Goal: Find specific page/section: Find specific page/section

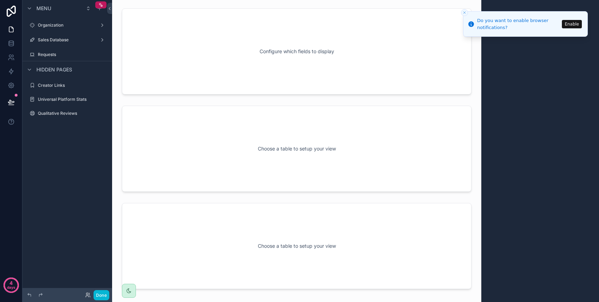
click at [466, 13] on icon "Close toast" at bounding box center [465, 13] width 4 height 4
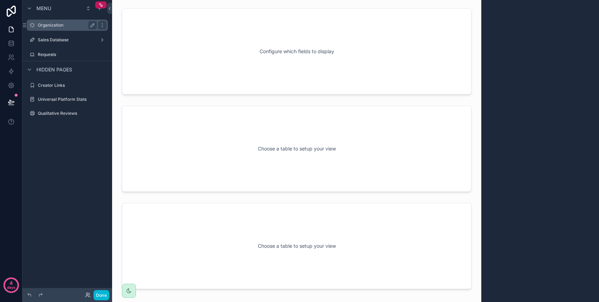
click at [66, 29] on div "Organization" at bounding box center [67, 25] width 59 height 8
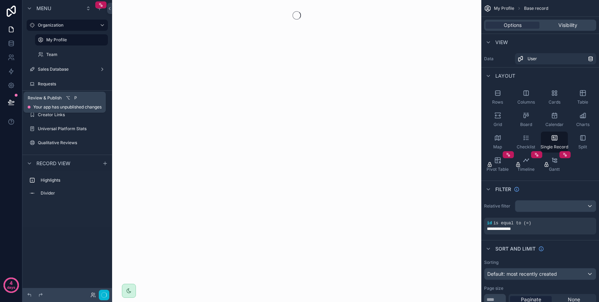
click at [14, 105] on icon at bounding box center [11, 102] width 7 height 7
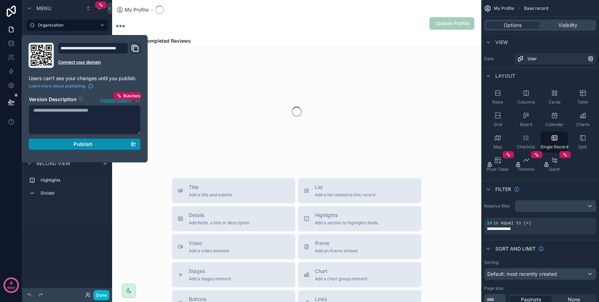
click at [57, 147] on button "Publish" at bounding box center [85, 144] width 112 height 11
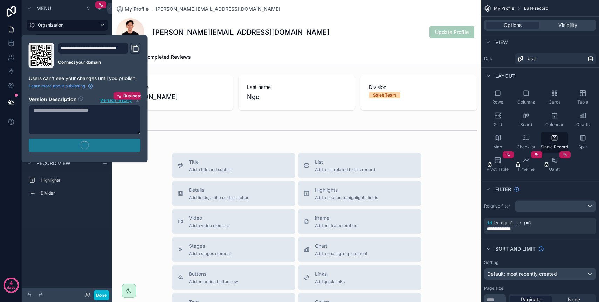
click at [60, 220] on div "Highlights Divider" at bounding box center [67, 200] width 90 height 56
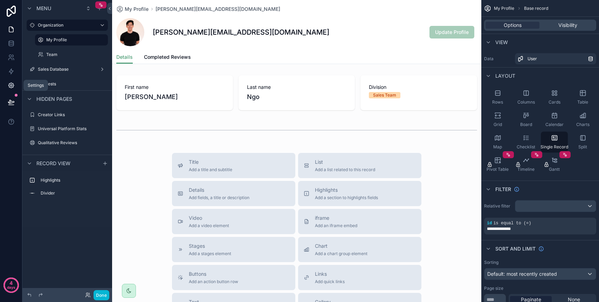
click at [15, 82] on link at bounding box center [11, 86] width 22 height 14
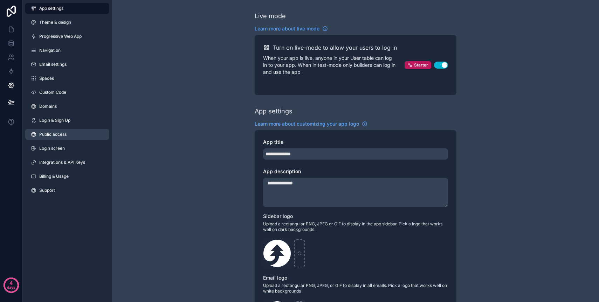
click at [61, 133] on span "Public access" at bounding box center [52, 135] width 27 height 6
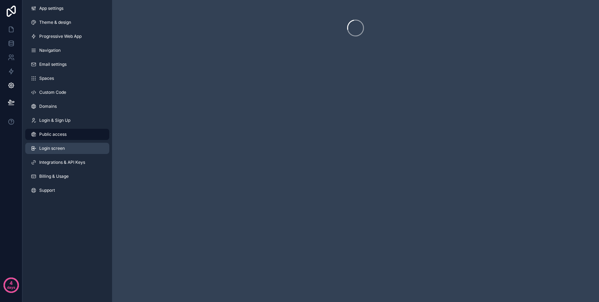
click at [60, 144] on link "Login screen" at bounding box center [67, 148] width 84 height 11
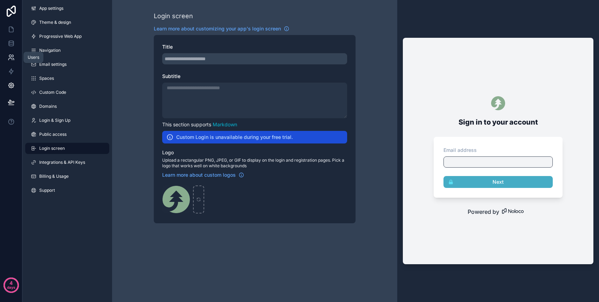
click at [13, 62] on link at bounding box center [11, 57] width 22 height 14
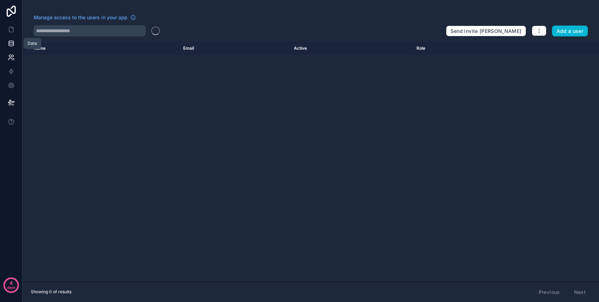
click at [13, 46] on icon at bounding box center [11, 44] width 5 height 3
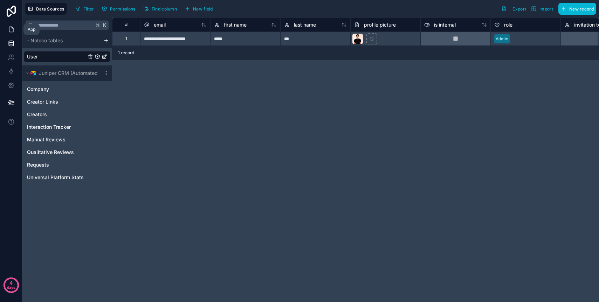
click at [12, 30] on icon at bounding box center [11, 29] width 7 height 7
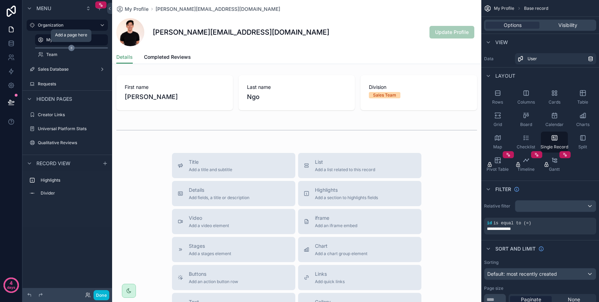
click at [56, 48] on div "scrollable content" at bounding box center [71, 48] width 73 height 1
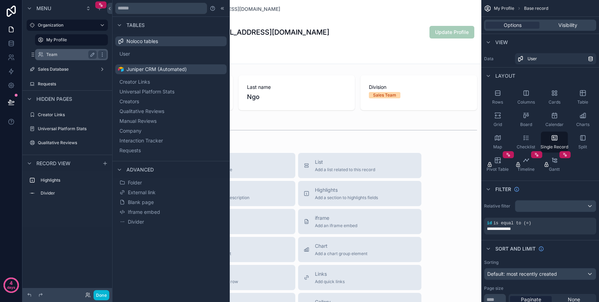
click at [67, 52] on label "Team" at bounding box center [70, 55] width 48 height 6
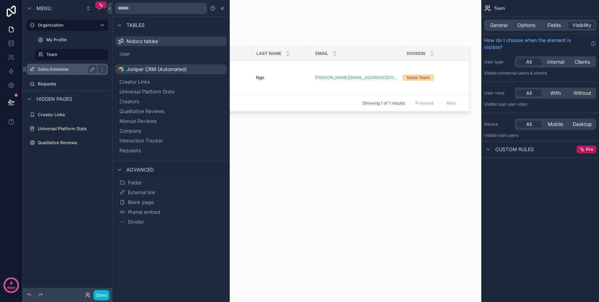
click at [61, 75] on div "Sales Database" at bounding box center [67, 69] width 79 height 11
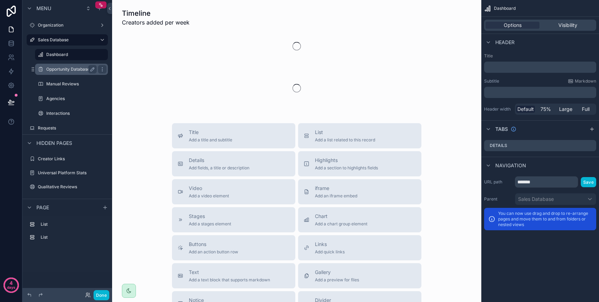
click at [62, 67] on label "Opportunity Database" at bounding box center [70, 70] width 48 height 6
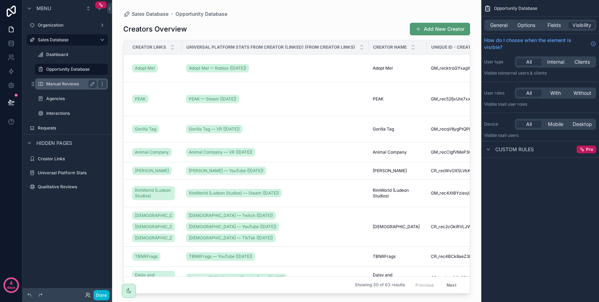
click at [62, 85] on label "Manual Reviews" at bounding box center [70, 84] width 48 height 6
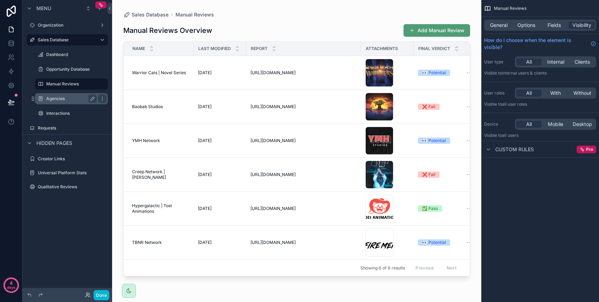
click at [62, 100] on label "Agencies" at bounding box center [70, 99] width 48 height 6
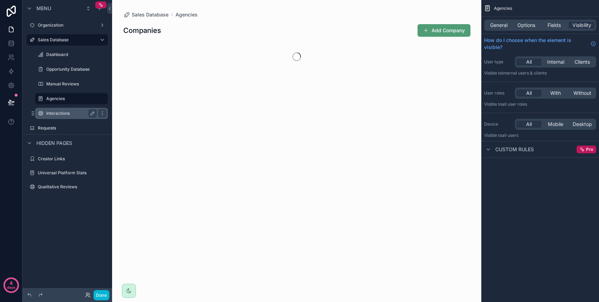
click at [63, 118] on div "Interactions" at bounding box center [71, 113] width 70 height 11
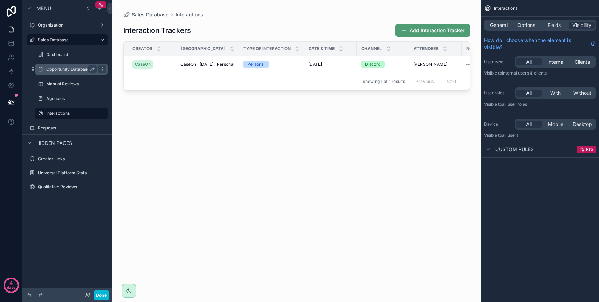
click at [68, 71] on label "Opportunity Database" at bounding box center [70, 70] width 48 height 6
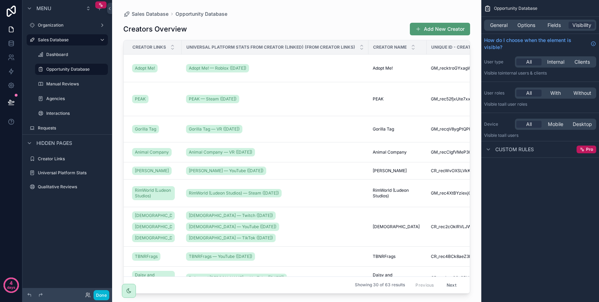
click at [186, 26] on div "scrollable content" at bounding box center [296, 147] width 369 height 294
click at [500, 25] on span "General" at bounding box center [499, 25] width 18 height 7
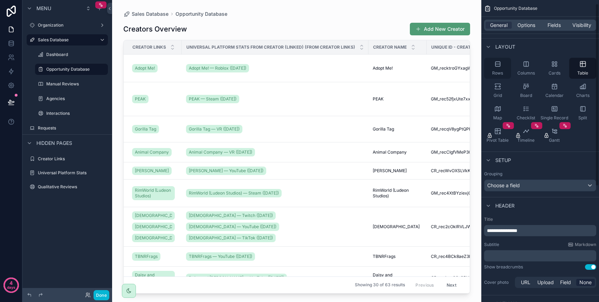
scroll to position [35, 0]
click at [559, 102] on div "Rows Columns Cards Table Grid Board Calendar Charts Map Checklist Single Record…" at bounding box center [541, 102] width 118 height 94
click at [580, 105] on icon "scrollable content" at bounding box center [583, 108] width 7 height 7
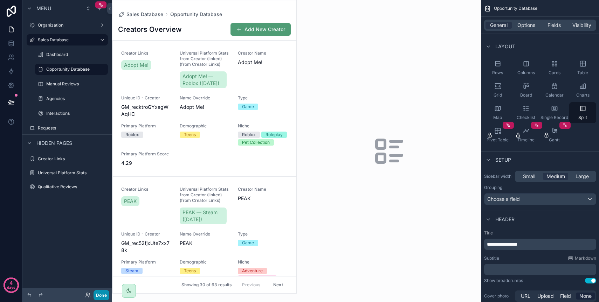
click at [104, 294] on button "Done" at bounding box center [102, 296] width 16 height 10
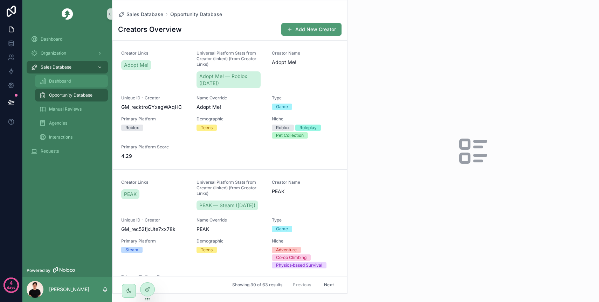
click at [74, 81] on div "Dashboard" at bounding box center [71, 81] width 64 height 11
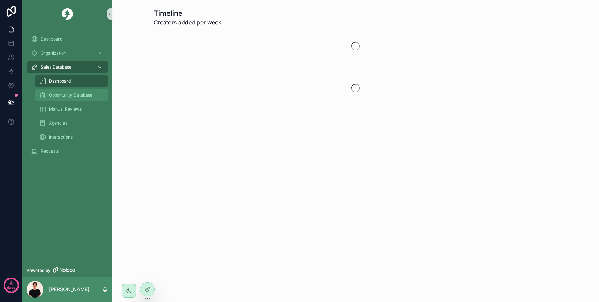
click at [76, 97] on span "Opportunity Database" at bounding box center [70, 96] width 43 height 6
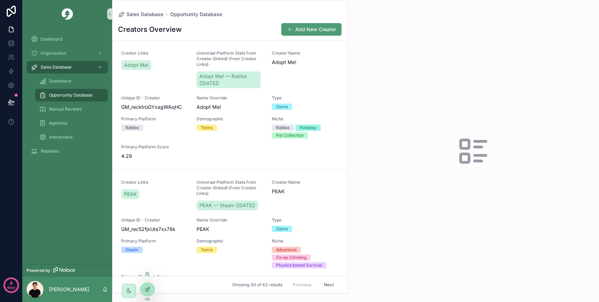
click at [145, 289] on icon at bounding box center [148, 290] width 6 height 6
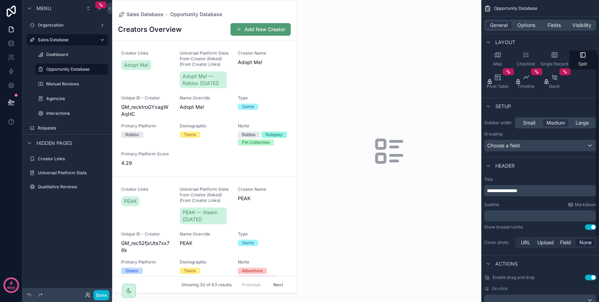
scroll to position [107, 0]
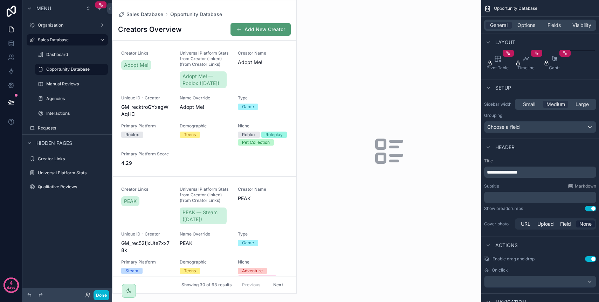
click at [518, 174] on span "**********" at bounding box center [502, 172] width 30 height 5
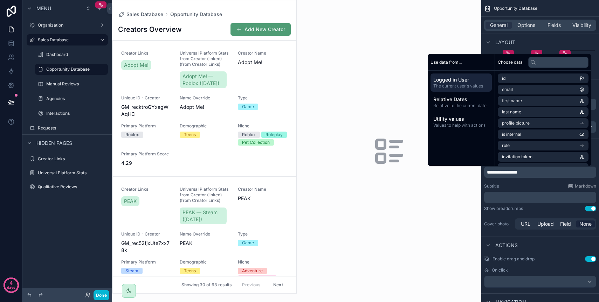
click at [518, 170] on span "**********" at bounding box center [502, 172] width 30 height 5
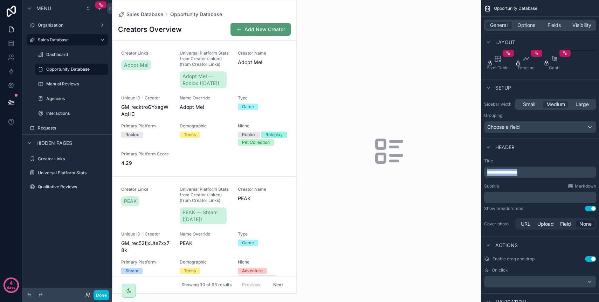
click at [518, 170] on span "**********" at bounding box center [502, 172] width 30 height 5
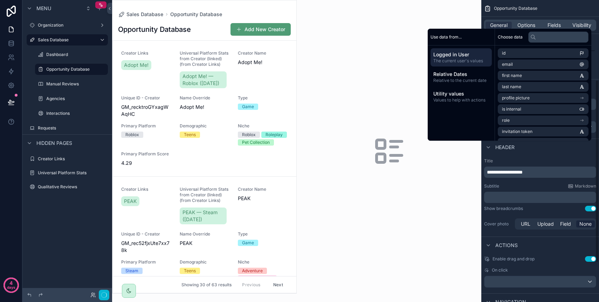
scroll to position [132, 0]
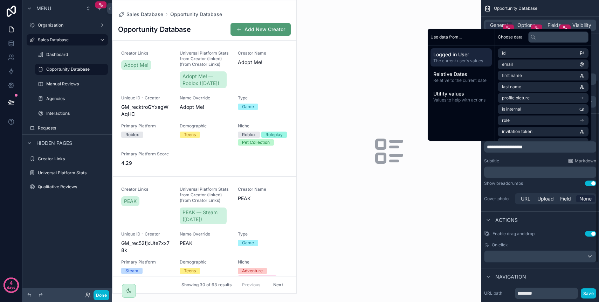
click at [514, 187] on div "**********" at bounding box center [541, 169] width 118 height 79
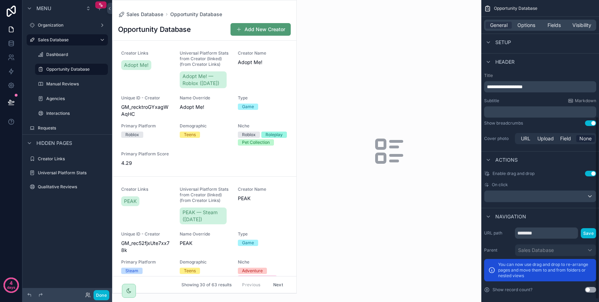
scroll to position [197, 0]
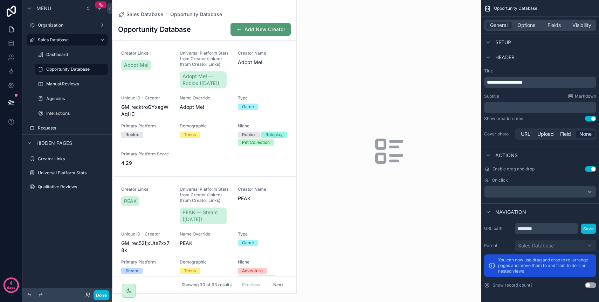
click at [593, 172] on div "Enable drag and drop Use setting On click" at bounding box center [541, 182] width 118 height 37
click at [583, 189] on div "scrollable content" at bounding box center [540, 191] width 111 height 11
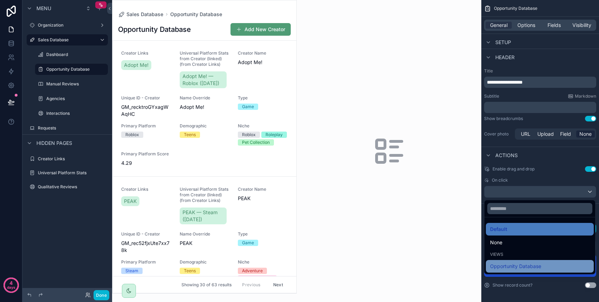
click at [519, 267] on span "Opportunity Database" at bounding box center [515, 266] width 51 height 8
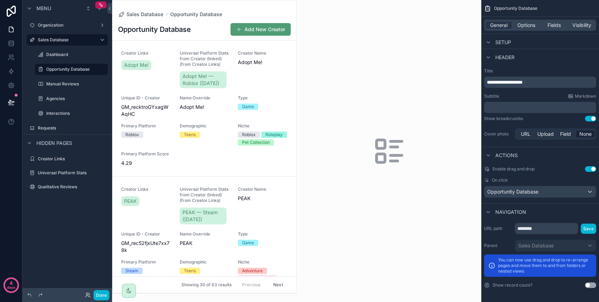
click at [591, 173] on div "Enable drag and drop Use setting On click Opportunity Database" at bounding box center [541, 182] width 118 height 37
click at [592, 170] on button "Use setting" at bounding box center [590, 169] width 11 height 6
click at [568, 190] on div "Opportunity Database" at bounding box center [540, 191] width 111 height 11
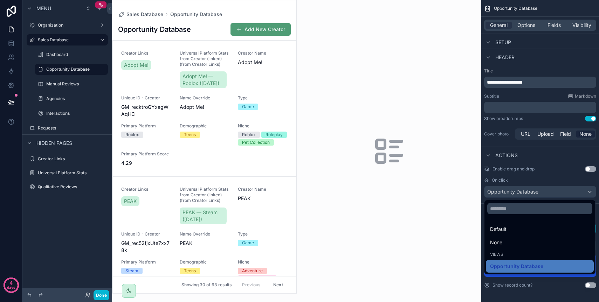
click at [568, 190] on div "scrollable content" at bounding box center [299, 151] width 599 height 302
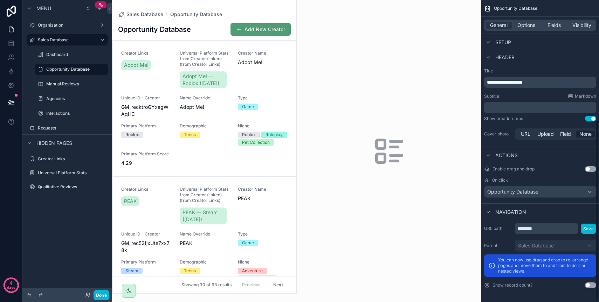
click at [227, 84] on div "scrollable content" at bounding box center [204, 146] width 184 height 293
click at [226, 101] on span "Name Override" at bounding box center [205, 98] width 50 height 6
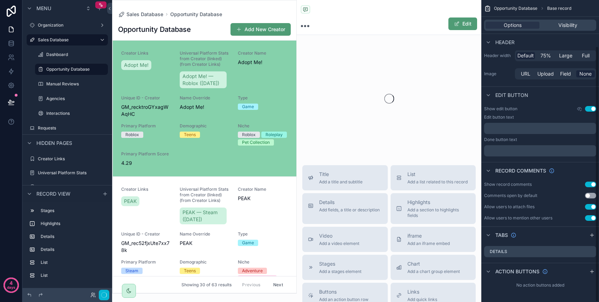
scroll to position [54, 0]
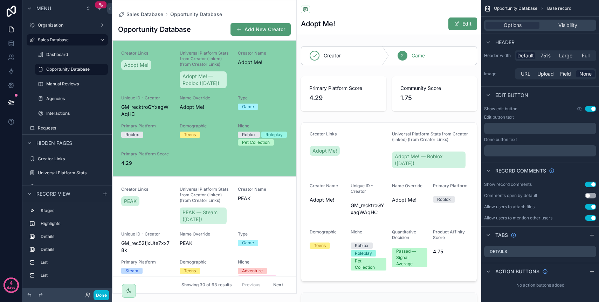
click at [208, 28] on div "Opportunity Database Add New Creator" at bounding box center [204, 29] width 173 height 13
click at [67, 59] on div "Dashboard" at bounding box center [71, 54] width 70 height 11
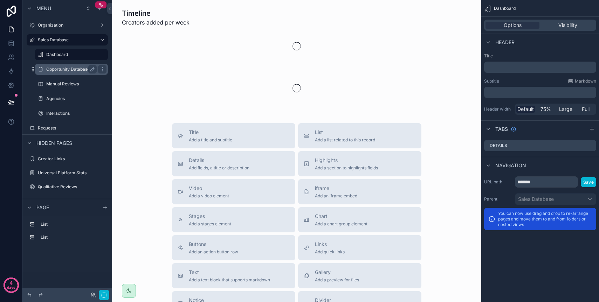
click at [63, 67] on label "Opportunity Database" at bounding box center [70, 70] width 48 height 6
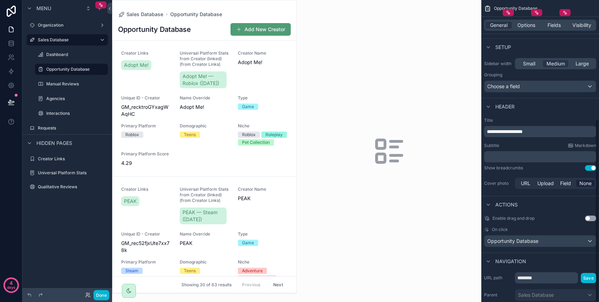
scroll to position [197, 0]
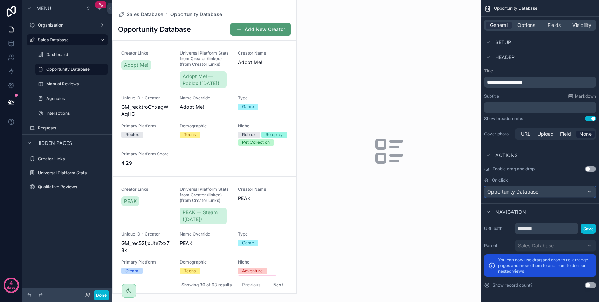
click at [510, 190] on span "Opportunity Database" at bounding box center [512, 192] width 51 height 7
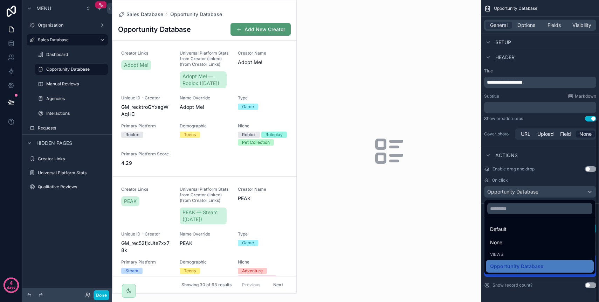
click at [53, 66] on div "scrollable content" at bounding box center [299, 151] width 599 height 302
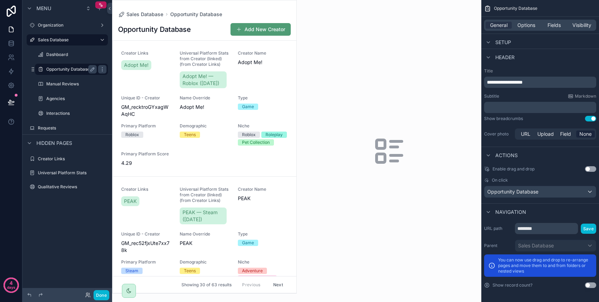
click at [53, 69] on label "Opportunity Database" at bounding box center [70, 70] width 48 height 6
click at [105, 72] on icon "scrollable content" at bounding box center [103, 70] width 6 height 6
click at [507, 192] on span "Opportunity Database" at bounding box center [512, 192] width 51 height 7
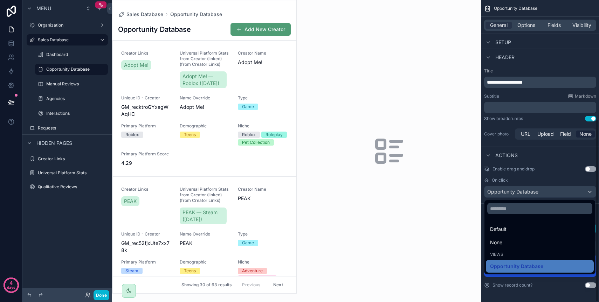
click at [507, 192] on div "scrollable content" at bounding box center [299, 151] width 599 height 302
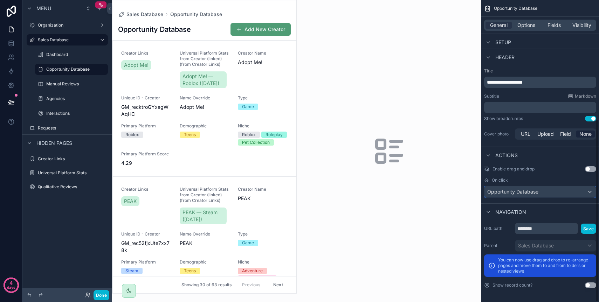
click at [507, 192] on span "Opportunity Database" at bounding box center [512, 192] width 51 height 7
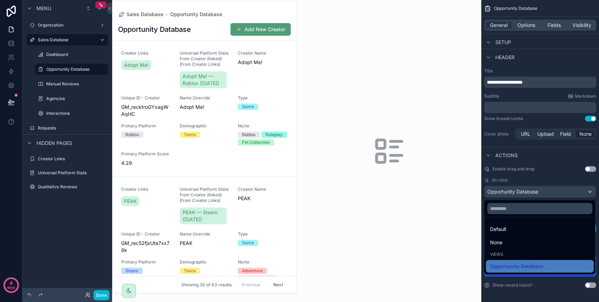
click at [507, 192] on div "scrollable content" at bounding box center [299, 151] width 599 height 302
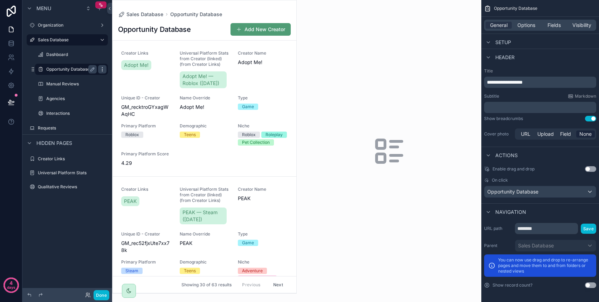
click at [101, 69] on icon "scrollable content" at bounding box center [103, 70] width 6 height 6
click at [57, 67] on label "Opportunity Database" at bounding box center [70, 70] width 48 height 6
click at [45, 69] on div "Opportunity Database" at bounding box center [71, 69] width 70 height 11
